Goal: Task Accomplishment & Management: Manage account settings

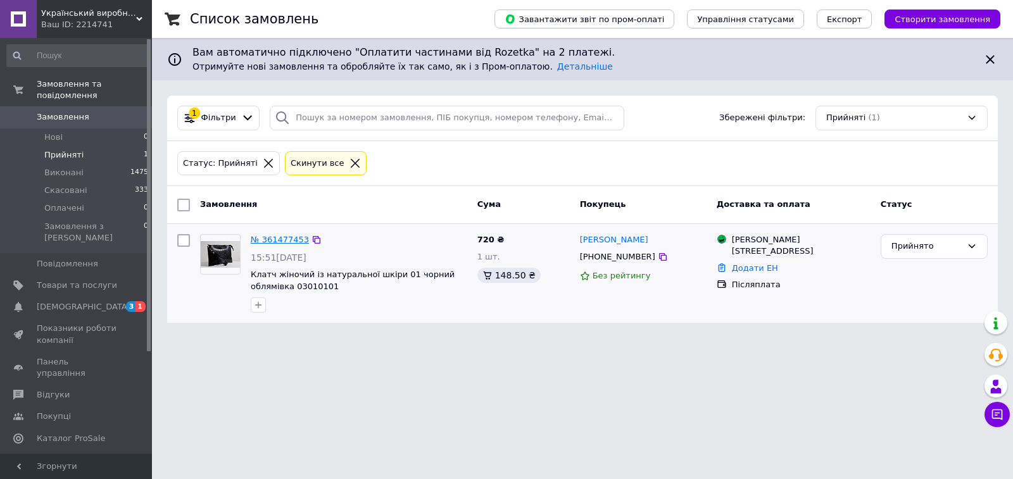
click at [283, 240] on link "№ 361477453" at bounding box center [280, 240] width 58 height 10
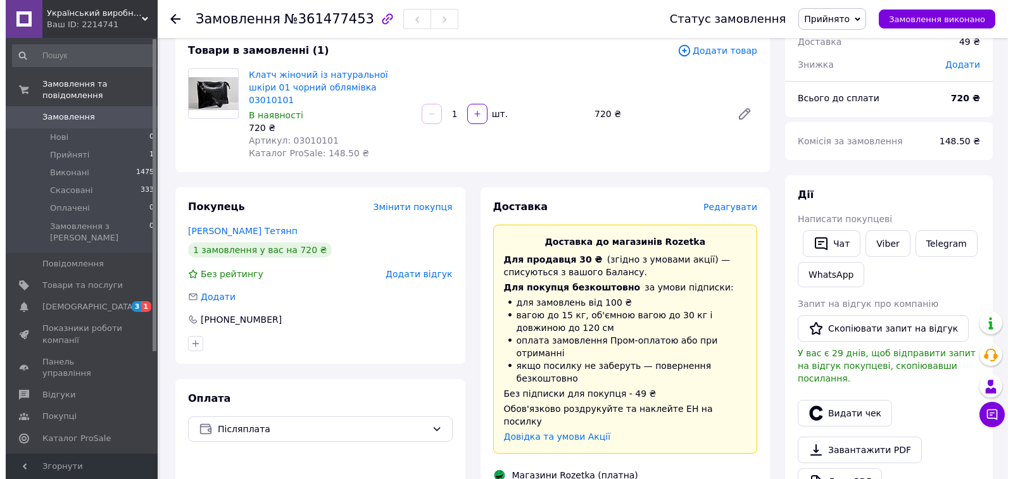
scroll to position [63, 0]
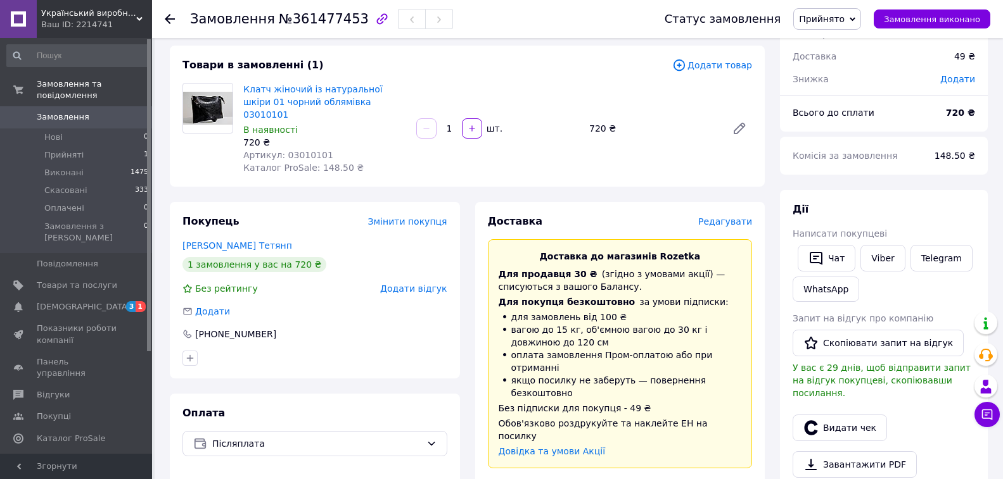
click at [733, 217] on span "Редагувати" at bounding box center [725, 222] width 54 height 10
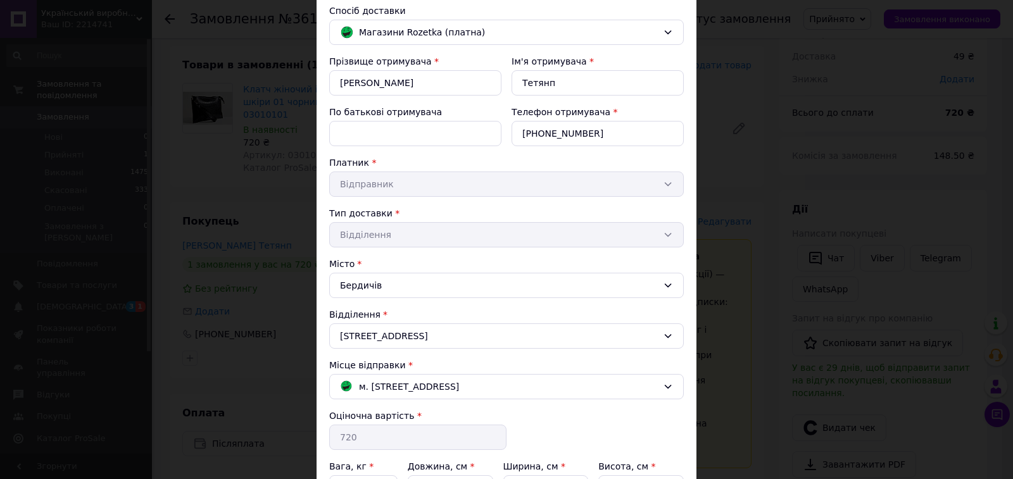
scroll to position [127, 0]
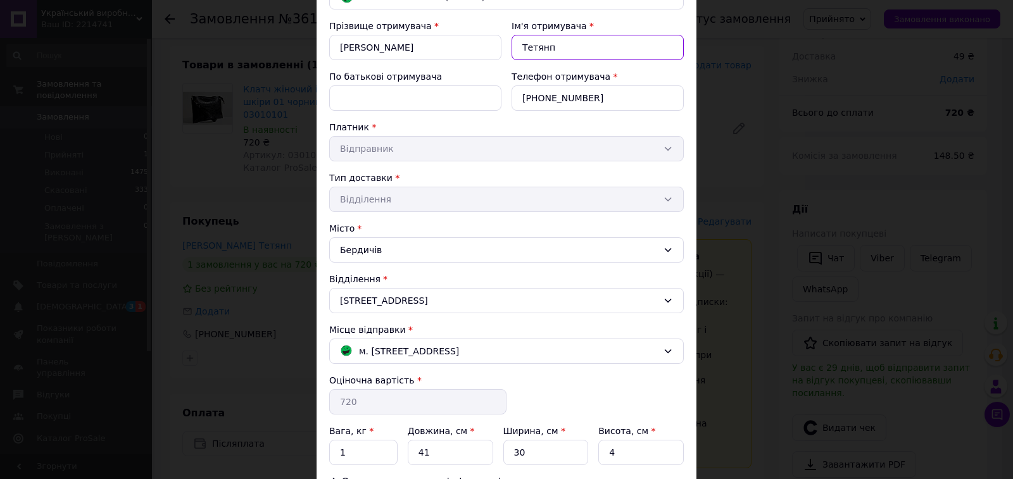
click at [548, 45] on input "Тетянп" at bounding box center [598, 47] width 172 height 25
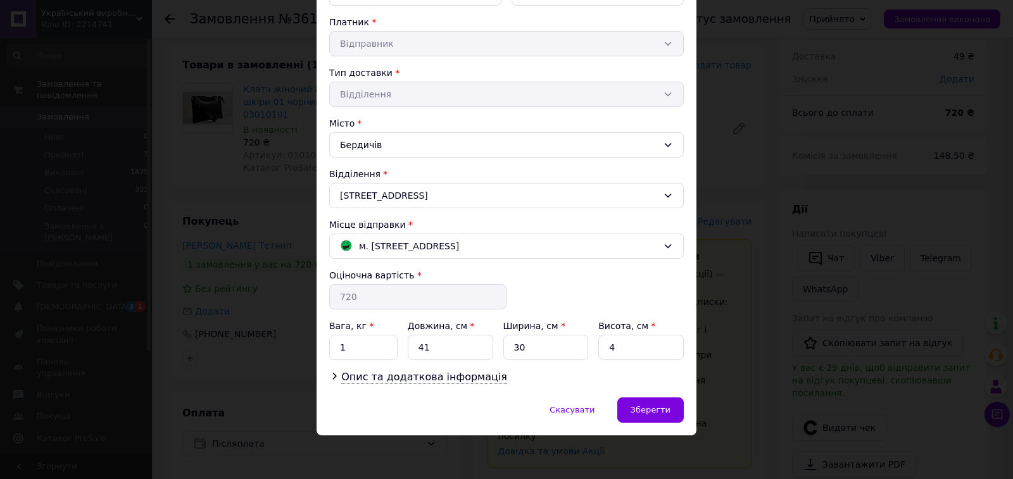
scroll to position [232, 0]
type input "[PERSON_NAME]"
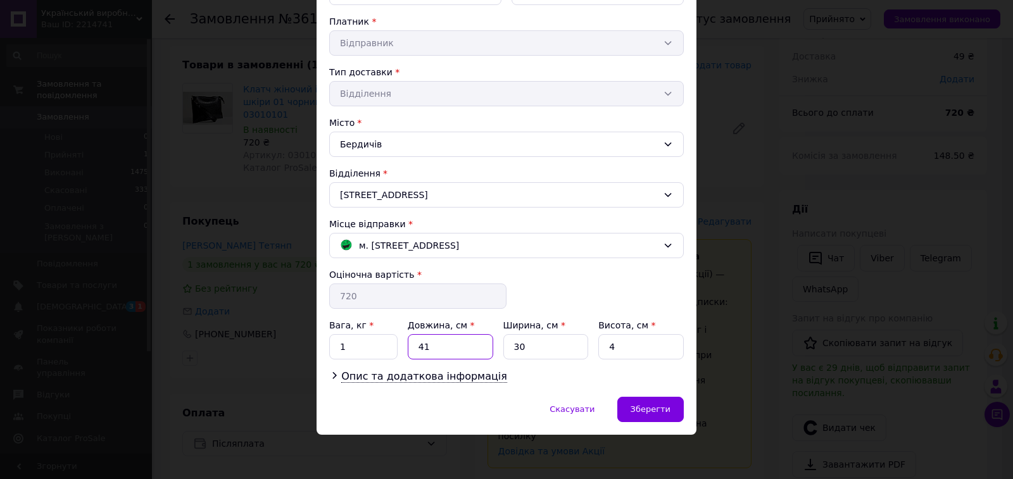
drag, startPoint x: 431, startPoint y: 346, endPoint x: 390, endPoint y: 345, distance: 41.8
click at [390, 345] on div "Вага, кг * 1 Довжина, см * 41 Ширина, см * 30 Висота, см * 4" at bounding box center [506, 339] width 355 height 41
type input "30"
drag, startPoint x: 526, startPoint y: 345, endPoint x: 505, endPoint y: 344, distance: 20.9
click at [504, 346] on input "30" at bounding box center [547, 346] width 86 height 25
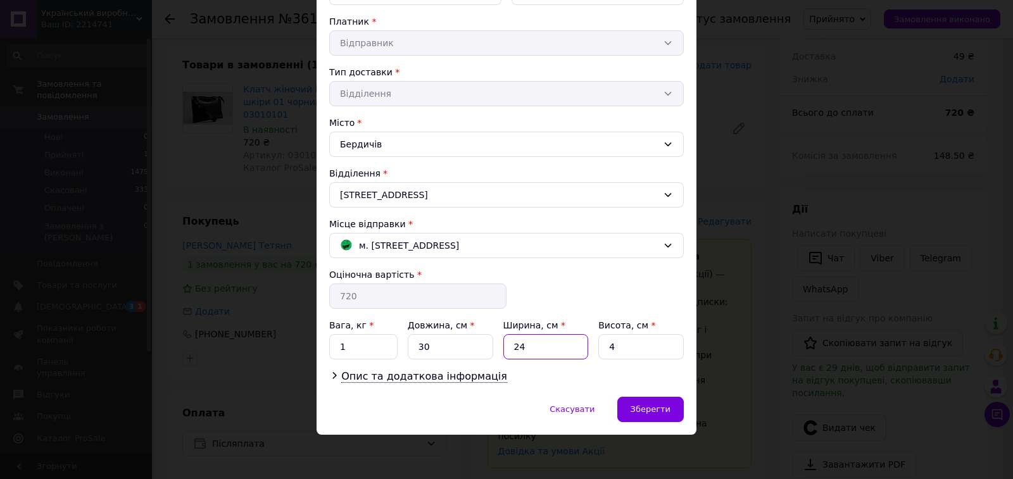
type input "24"
drag, startPoint x: 619, startPoint y: 349, endPoint x: 603, endPoint y: 348, distance: 15.9
click at [603, 349] on input "4" at bounding box center [642, 346] width 86 height 25
type input "2"
click at [332, 376] on icon at bounding box center [334, 376] width 10 height 10
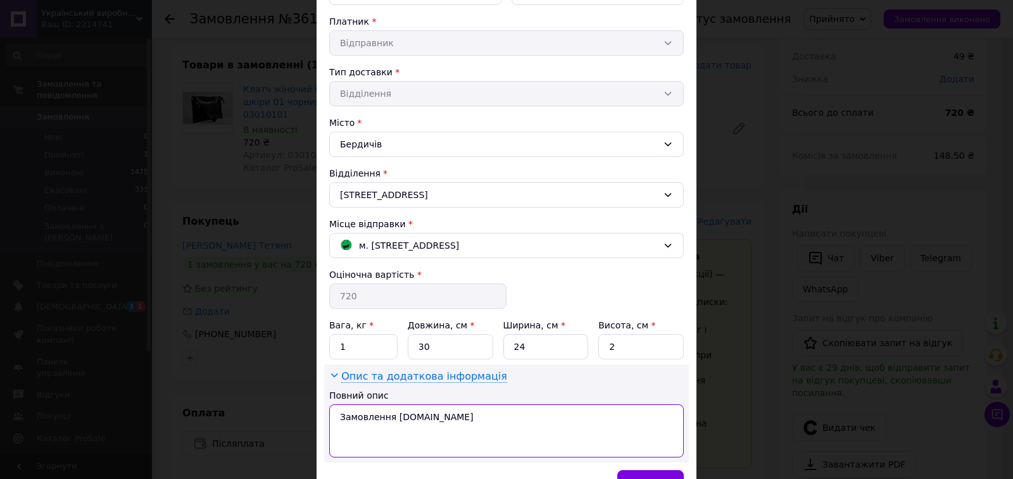
click at [339, 418] on textarea "Замовлення [DOMAIN_NAME]" at bounding box center [506, 431] width 355 height 53
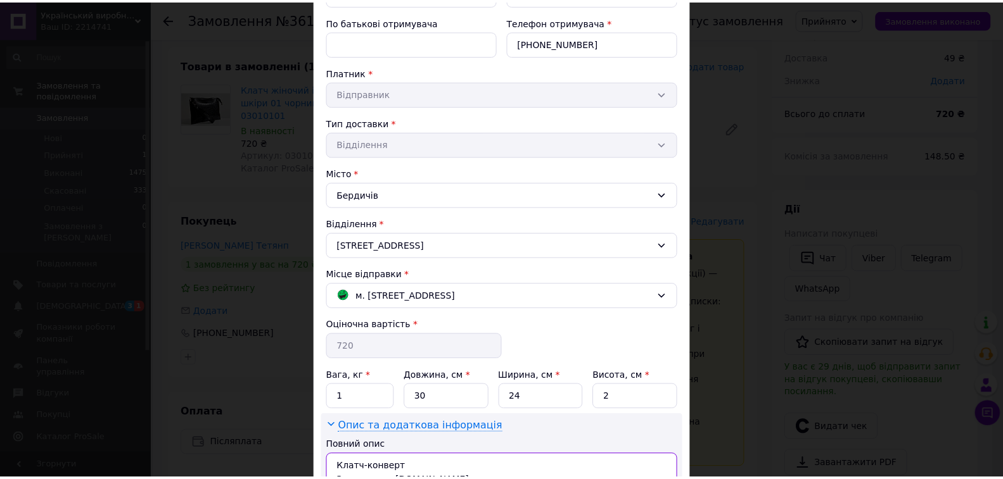
scroll to position [253, 0]
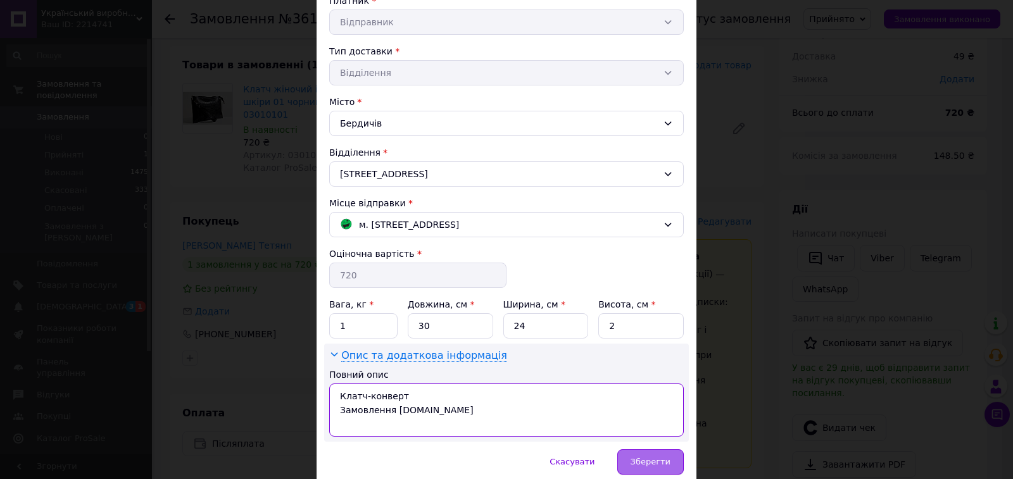
type textarea "Клатч-конверт Замовлення [DOMAIN_NAME]"
click at [651, 464] on span "Зберегти" at bounding box center [651, 462] width 40 height 10
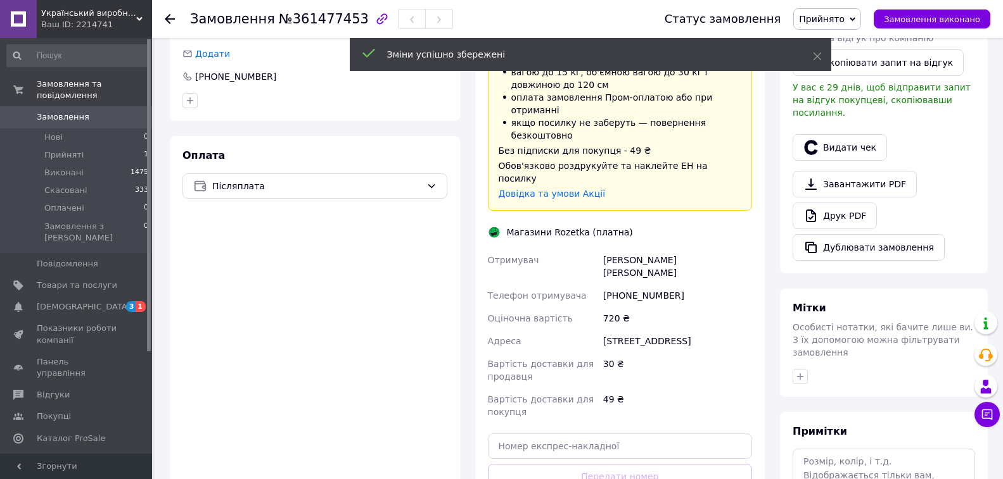
scroll to position [380, 0]
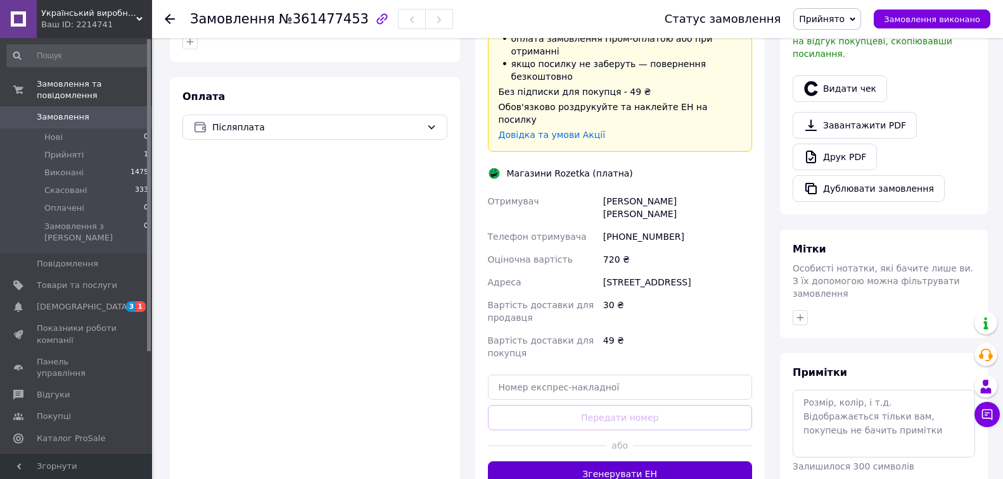
click at [623, 462] on button "Згенерувати ЕН" at bounding box center [620, 474] width 265 height 25
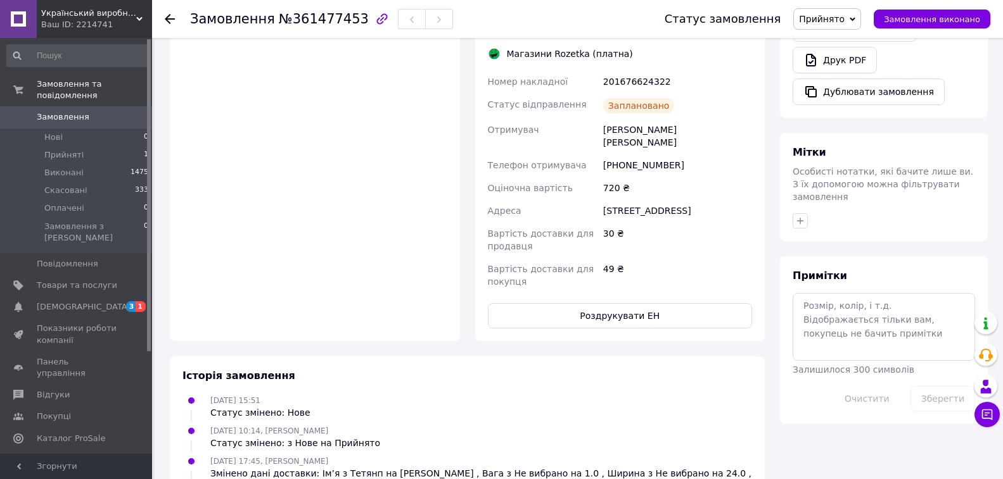
scroll to position [508, 0]
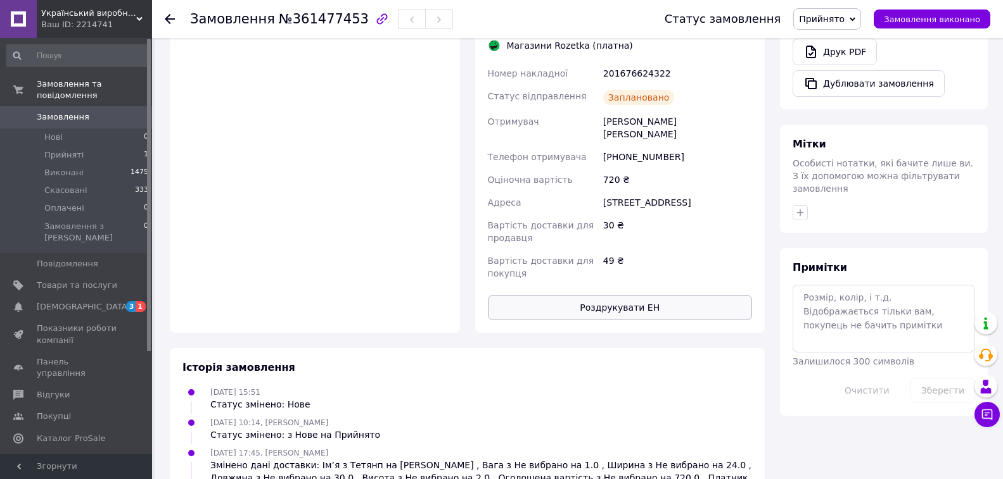
click at [637, 295] on button "Роздрукувати ЕН" at bounding box center [620, 307] width 265 height 25
